Goal: Register for event/course

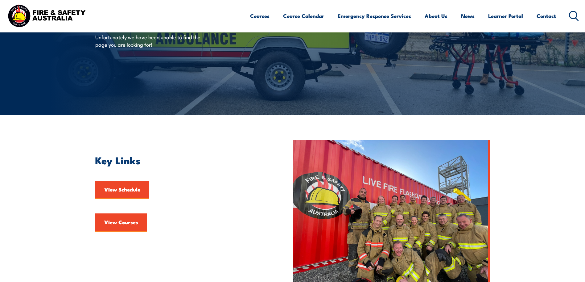
scroll to position [154, 0]
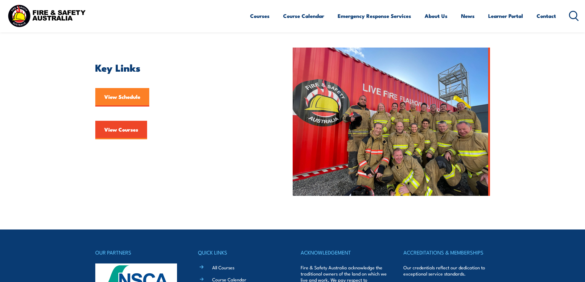
click at [117, 95] on link "View Schedule" at bounding box center [122, 97] width 54 height 19
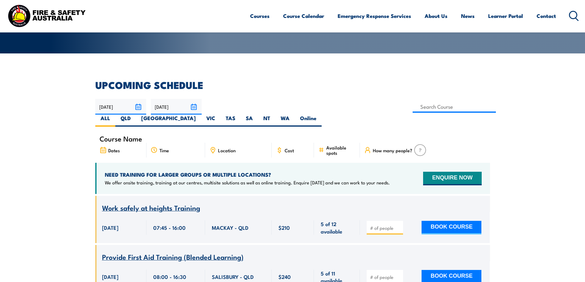
scroll to position [93, 0]
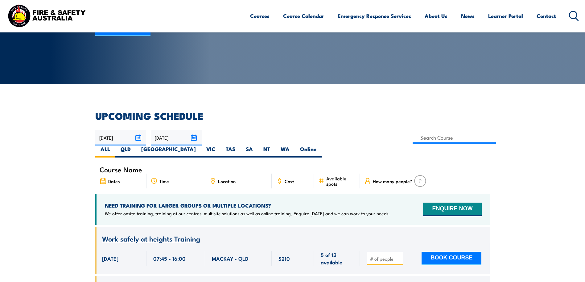
click at [214, 177] on icon at bounding box center [213, 180] width 7 height 7
click at [229, 178] on span "Location" at bounding box center [227, 180] width 18 height 5
click at [221, 145] on label "VIC" at bounding box center [210, 151] width 19 height 12
click at [219, 145] on input "VIC" at bounding box center [217, 147] width 4 height 4
radio input "true"
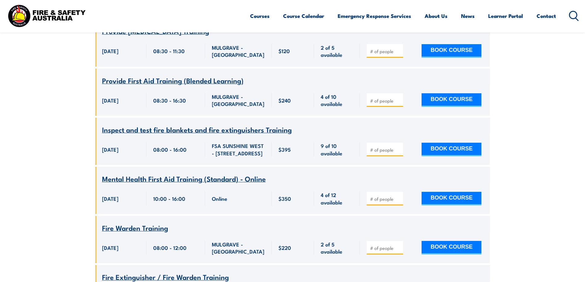
scroll to position [1068, 0]
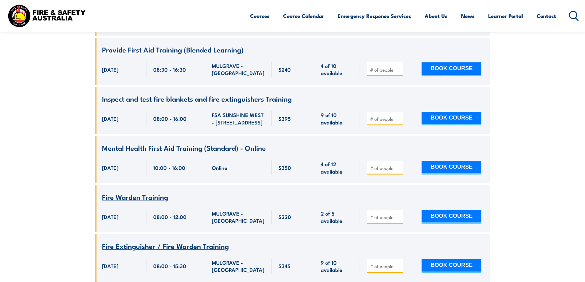
click at [131, 191] on span "Fire Warden Training" at bounding box center [135, 196] width 66 height 10
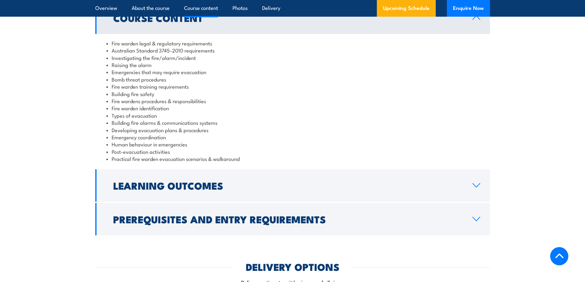
scroll to position [679, 0]
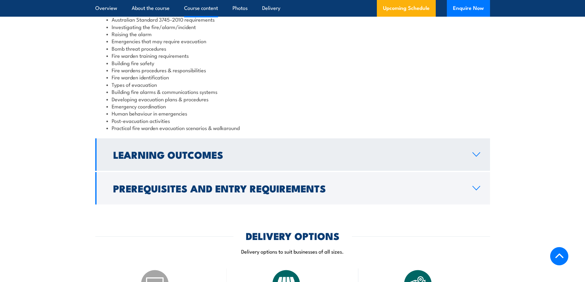
click at [476, 155] on icon at bounding box center [476, 154] width 7 height 4
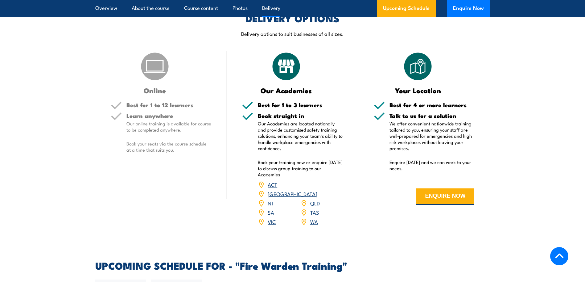
scroll to position [926, 0]
